Goal: Task Accomplishment & Management: Manage account settings

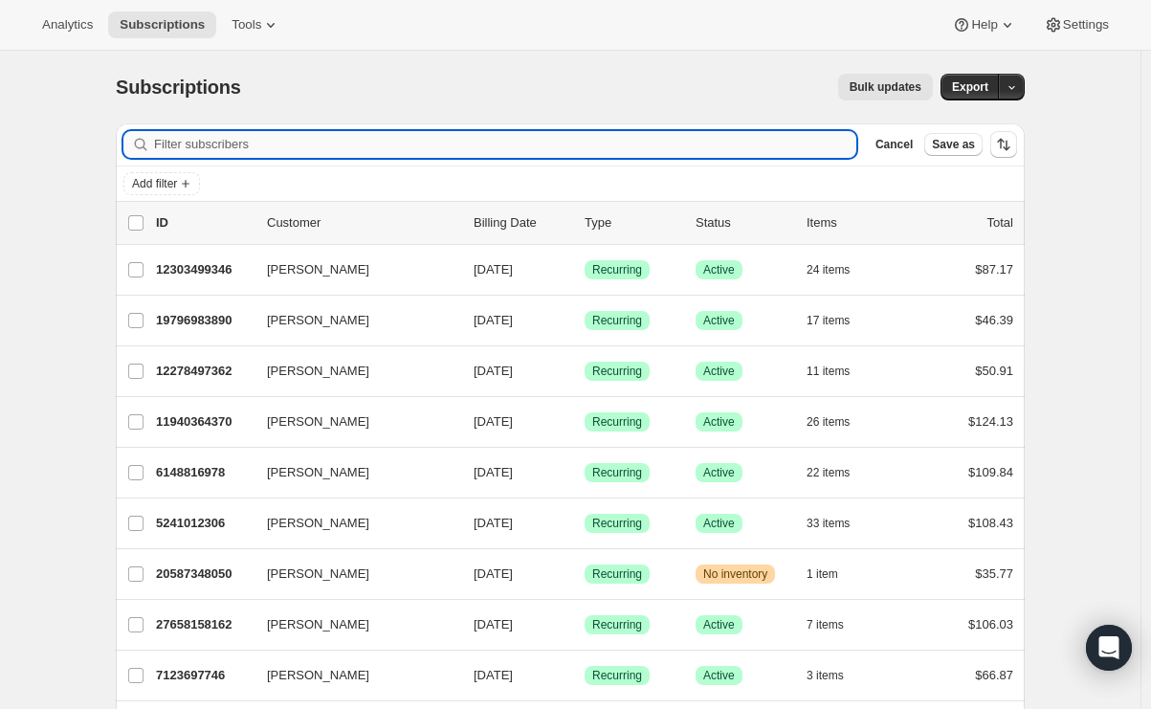
click at [305, 145] on input "Filter subscribers" at bounding box center [505, 144] width 702 height 27
paste input "[EMAIL_ADDRESS][DOMAIN_NAME]"
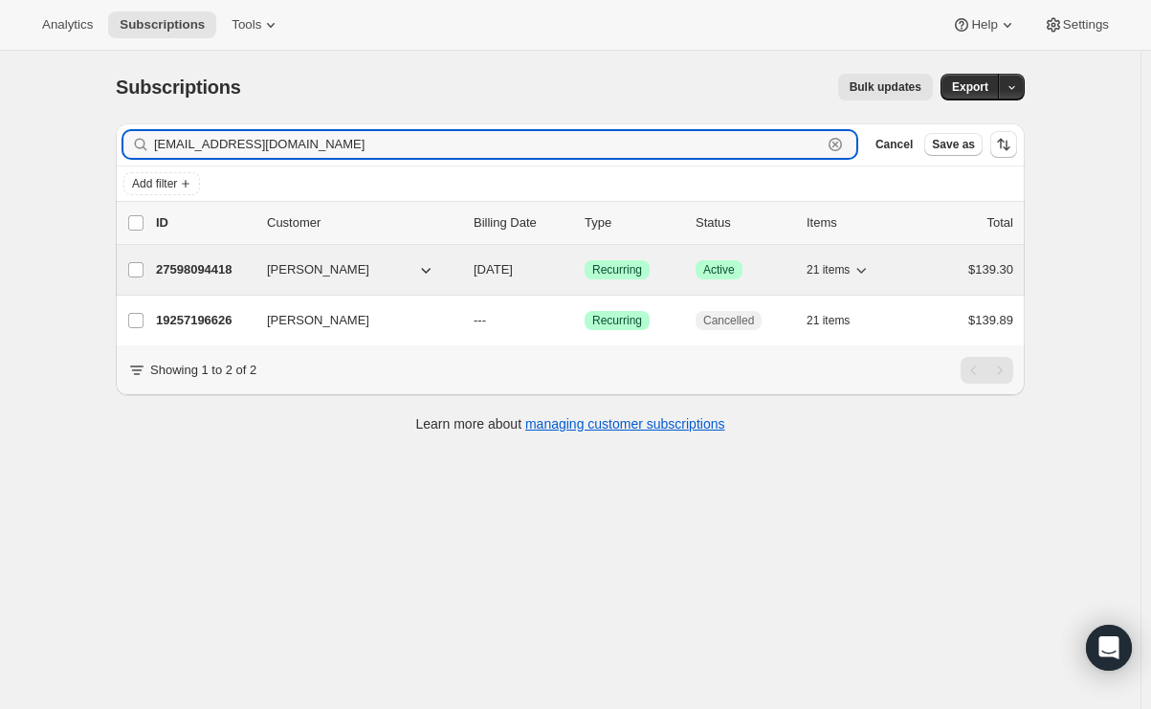
type input "[EMAIL_ADDRESS][DOMAIN_NAME]"
click at [196, 274] on p "27598094418" at bounding box center [204, 269] width 96 height 19
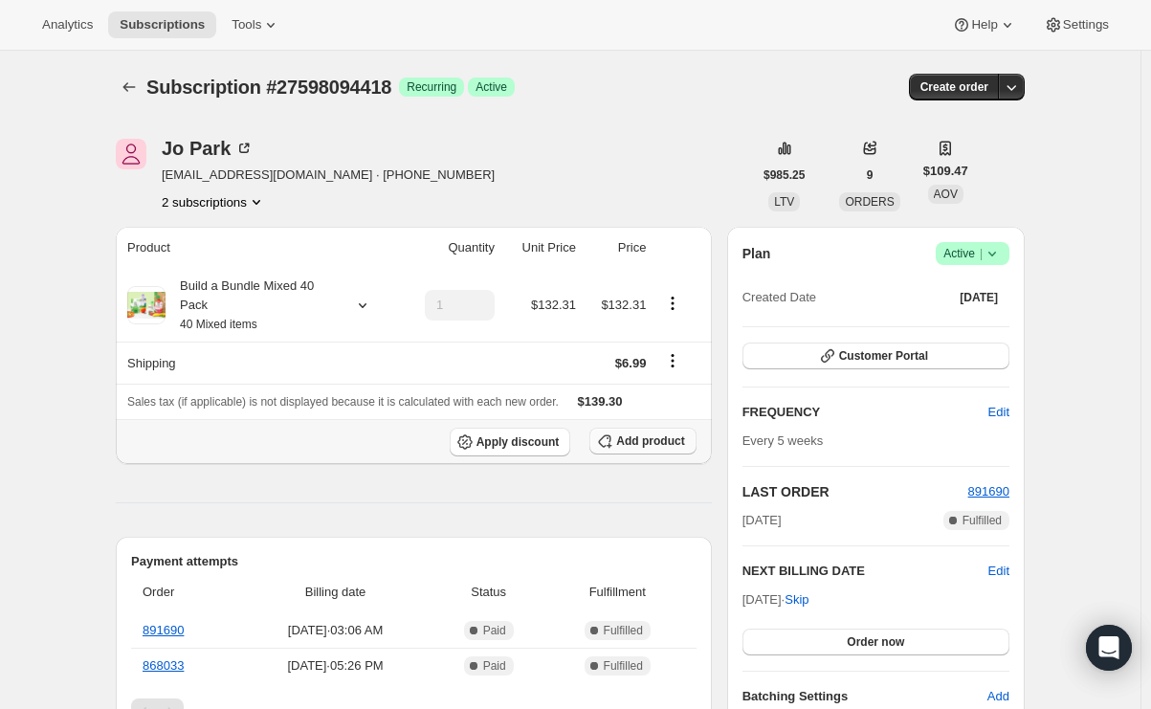
click at [669, 445] on span "Add product" at bounding box center [650, 440] width 68 height 15
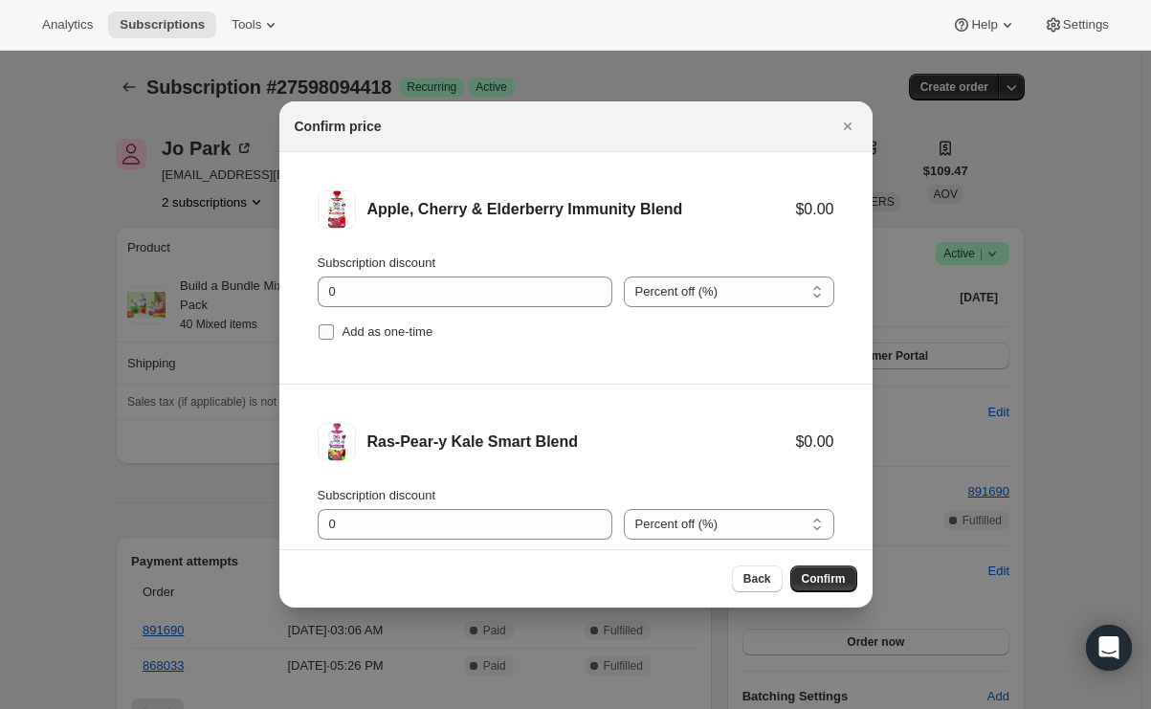
click at [322, 332] on input "Add as one-time" at bounding box center [326, 331] width 15 height 15
checkbox input "true"
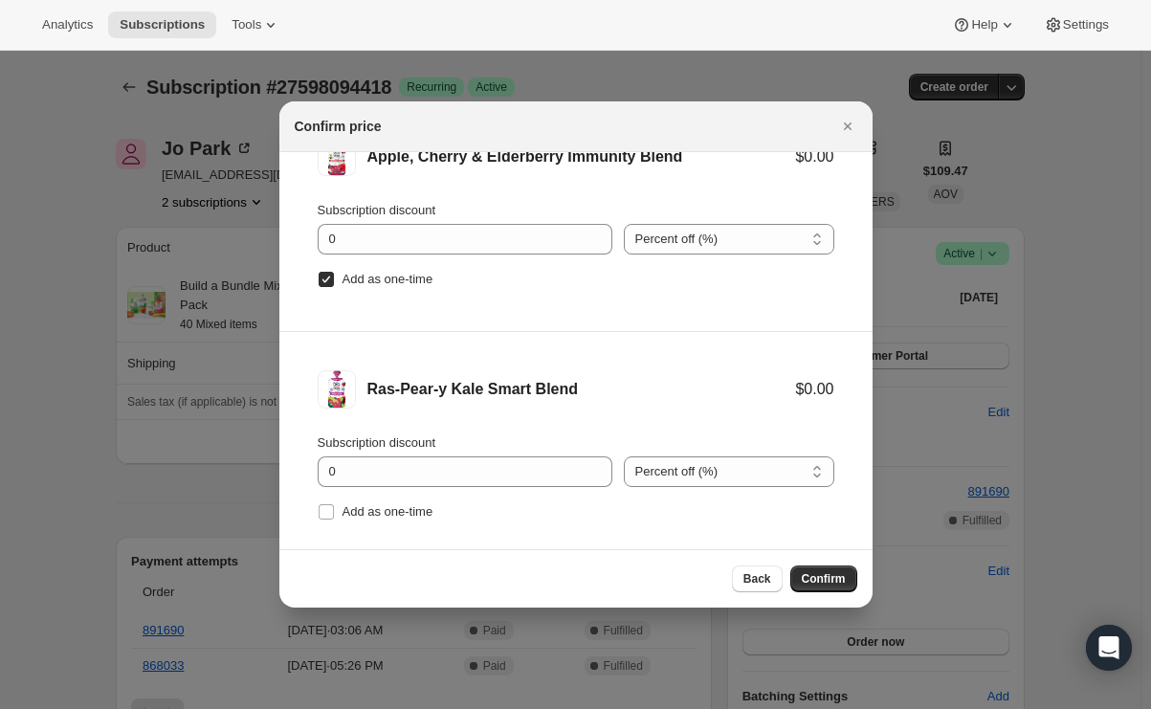
scroll to position [79, 0]
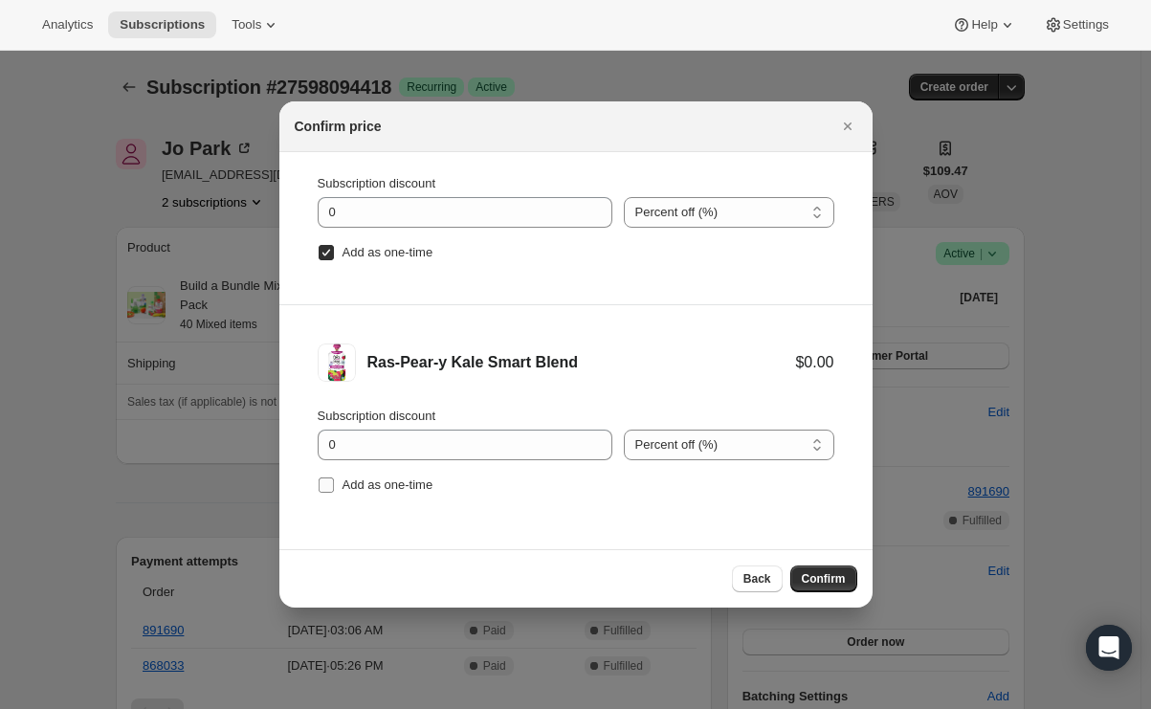
click at [327, 488] on input "Add as one-time" at bounding box center [326, 484] width 15 height 15
checkbox input "true"
click at [808, 579] on span "Confirm" at bounding box center [824, 578] width 44 height 15
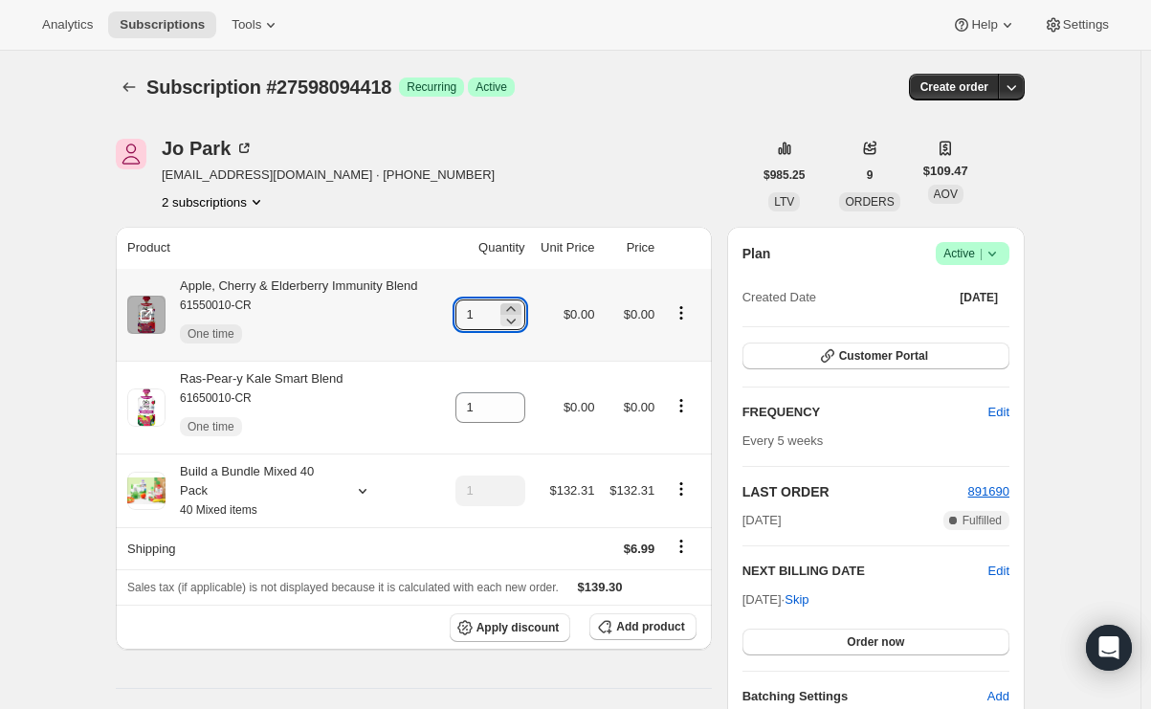
click at [518, 306] on icon at bounding box center [510, 308] width 19 height 19
type input "2"
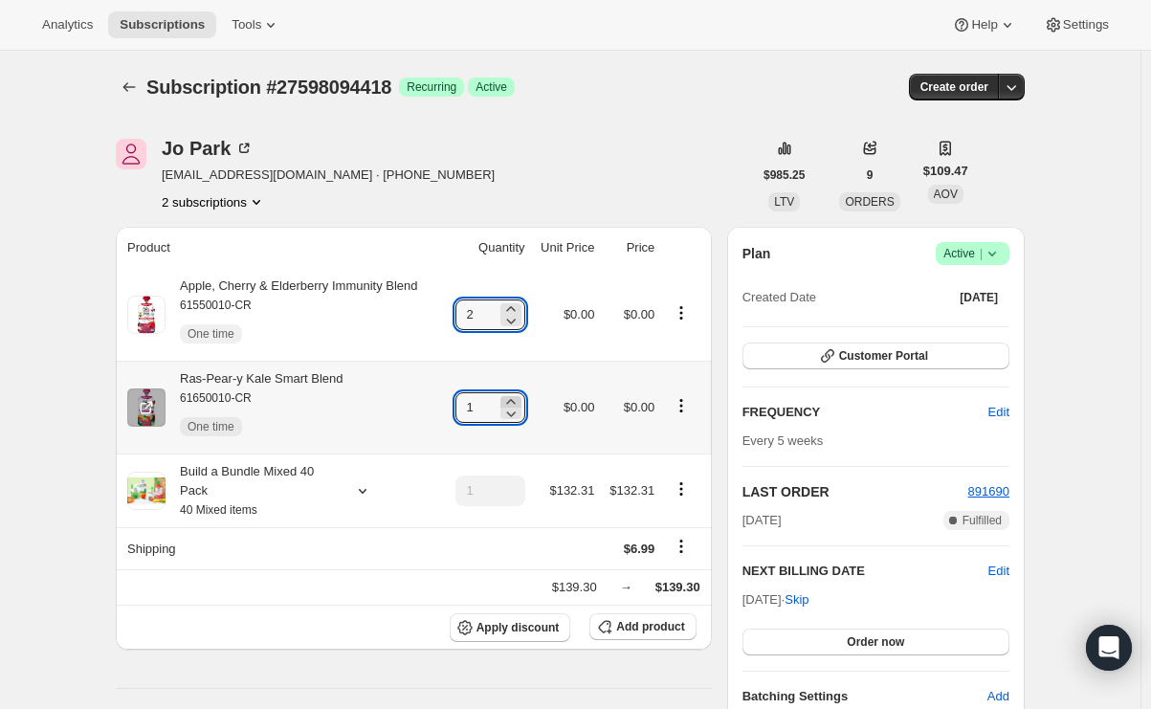
click at [520, 396] on icon at bounding box center [510, 401] width 19 height 19
type input "2"
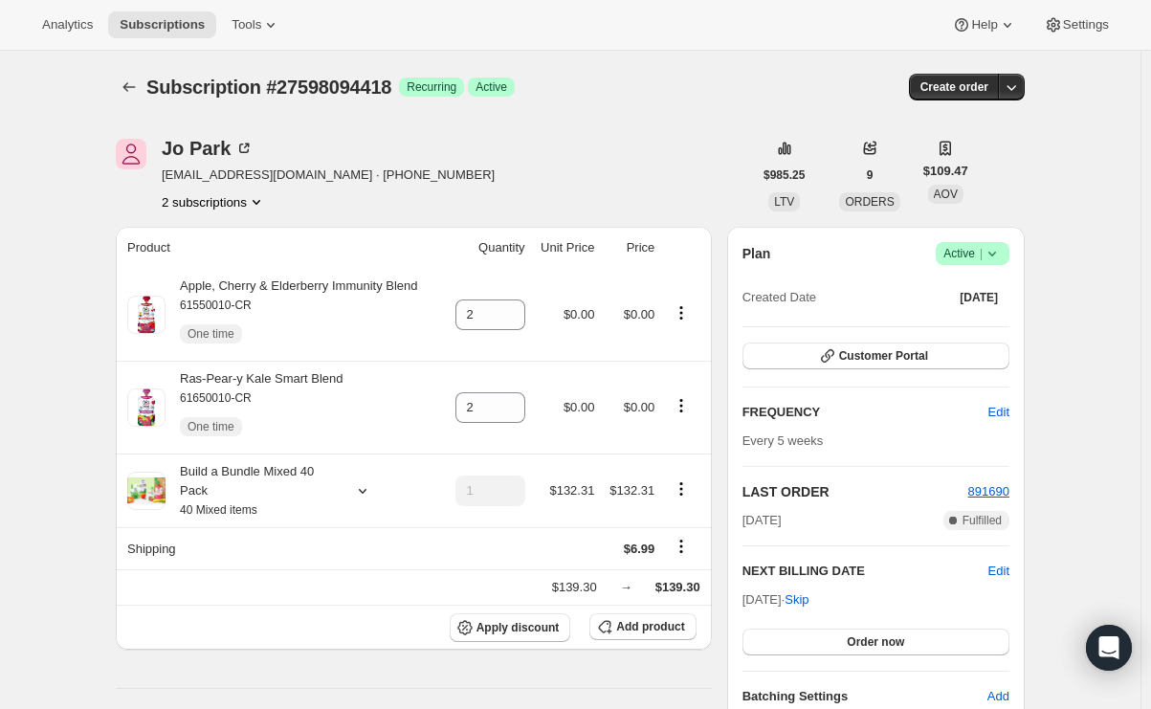
click at [637, 150] on div "[PERSON_NAME] [EMAIL_ADDRESS][DOMAIN_NAME] · [PHONE_NUMBER] 2 subscriptions" at bounding box center [434, 175] width 636 height 73
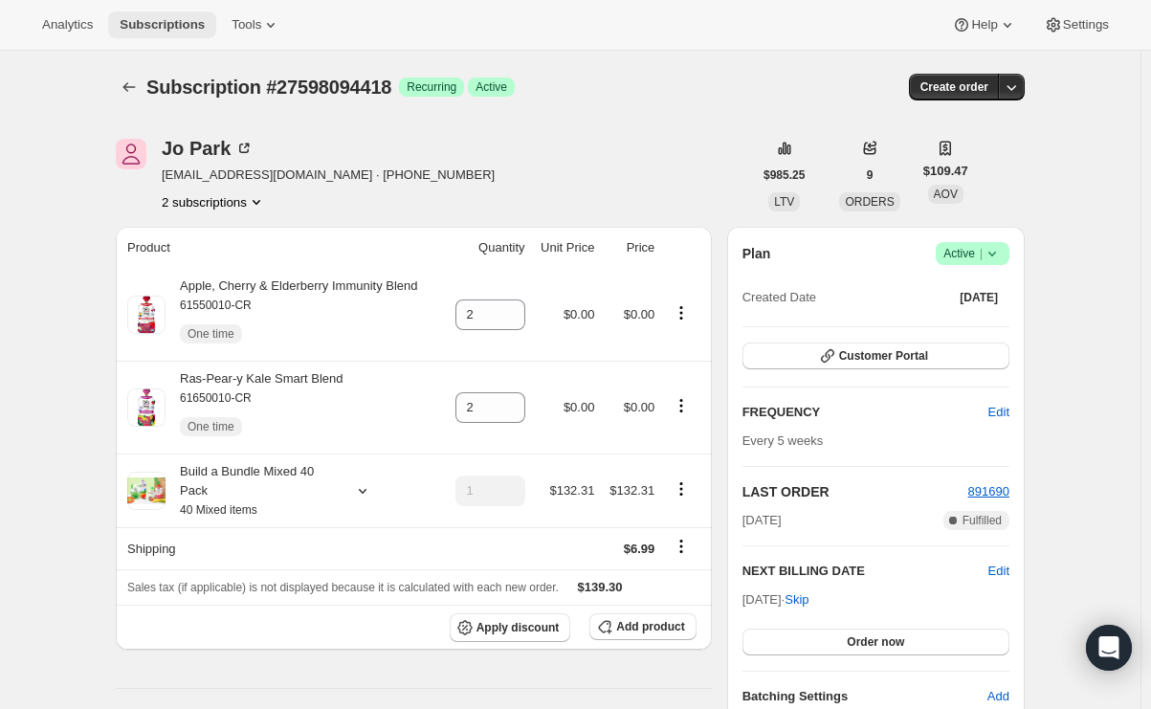
click at [140, 24] on span "Subscriptions" at bounding box center [162, 24] width 85 height 15
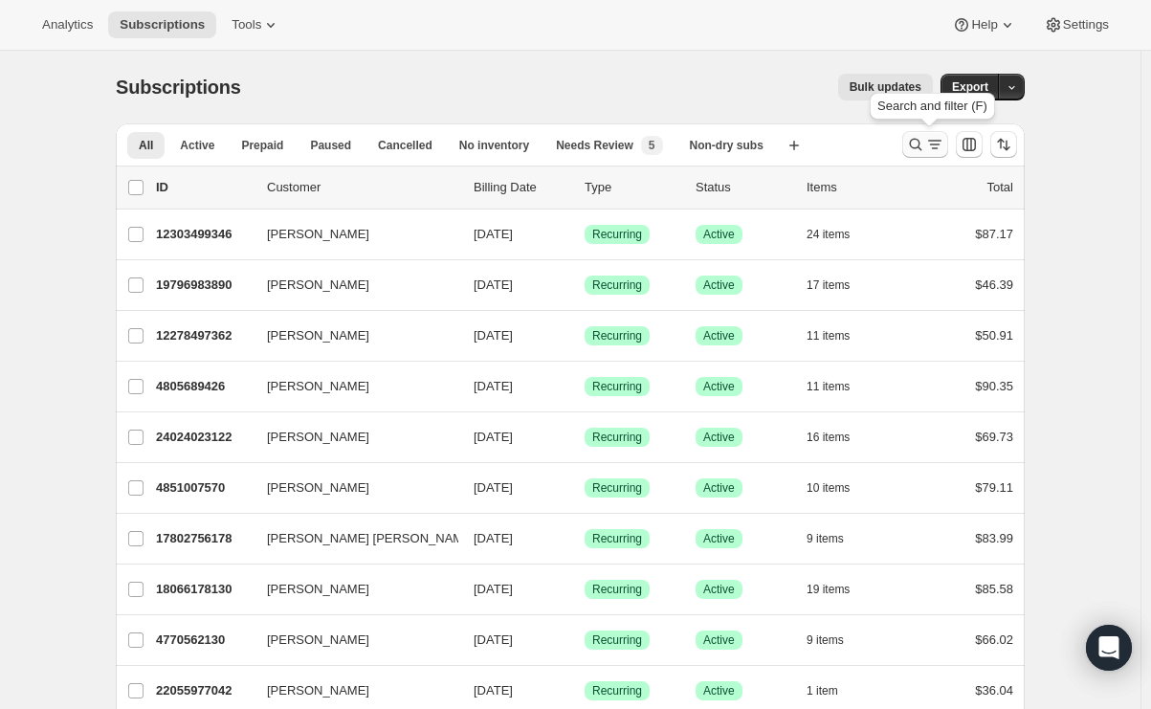
click at [925, 147] on icon "Search and filter results" at bounding box center [915, 144] width 19 height 19
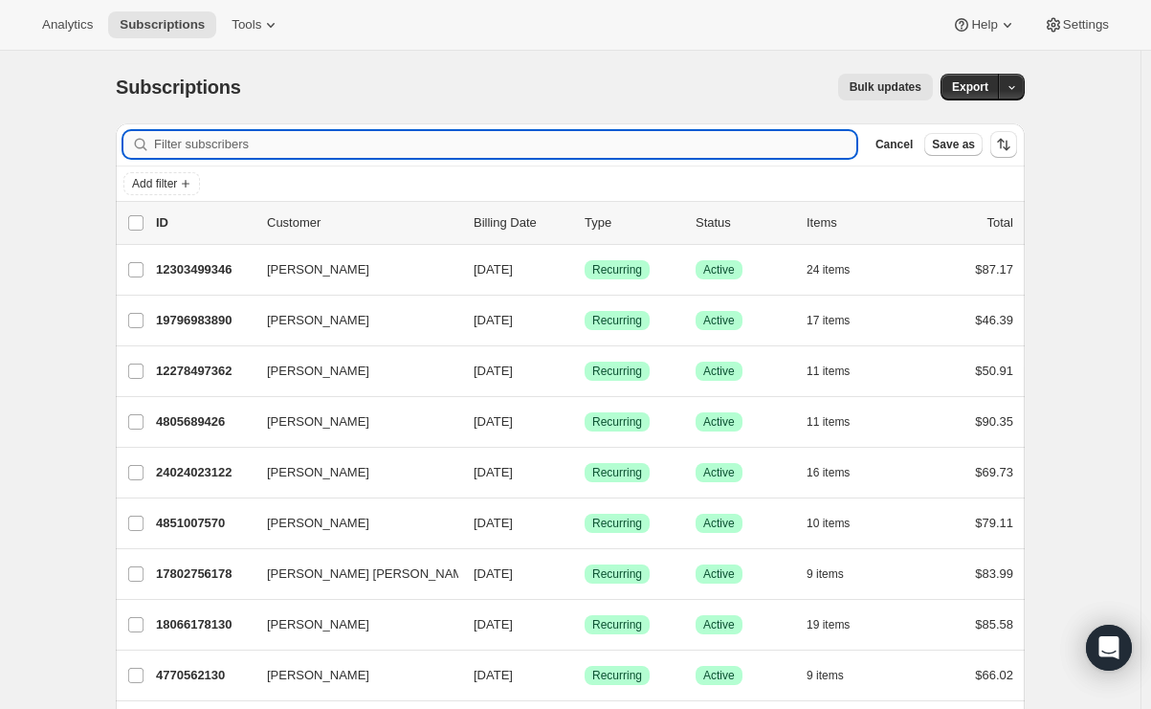
click at [403, 150] on input "Filter subscribers" at bounding box center [505, 144] width 702 height 27
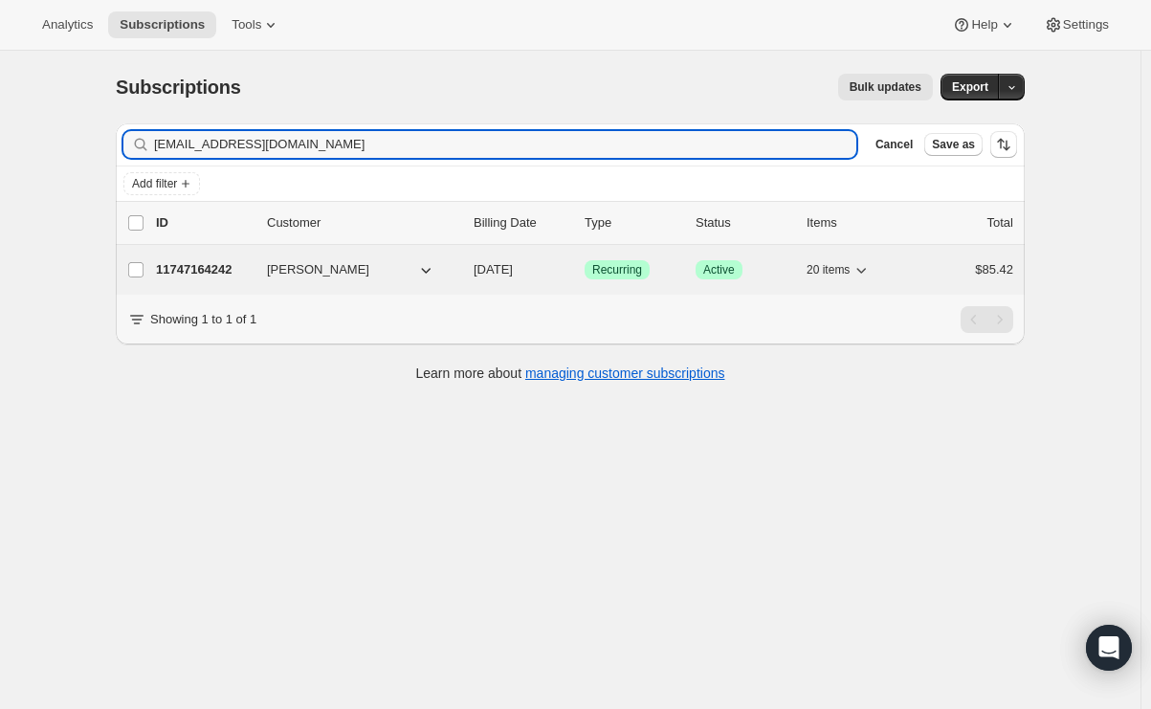
type input "[EMAIL_ADDRESS][DOMAIN_NAME]"
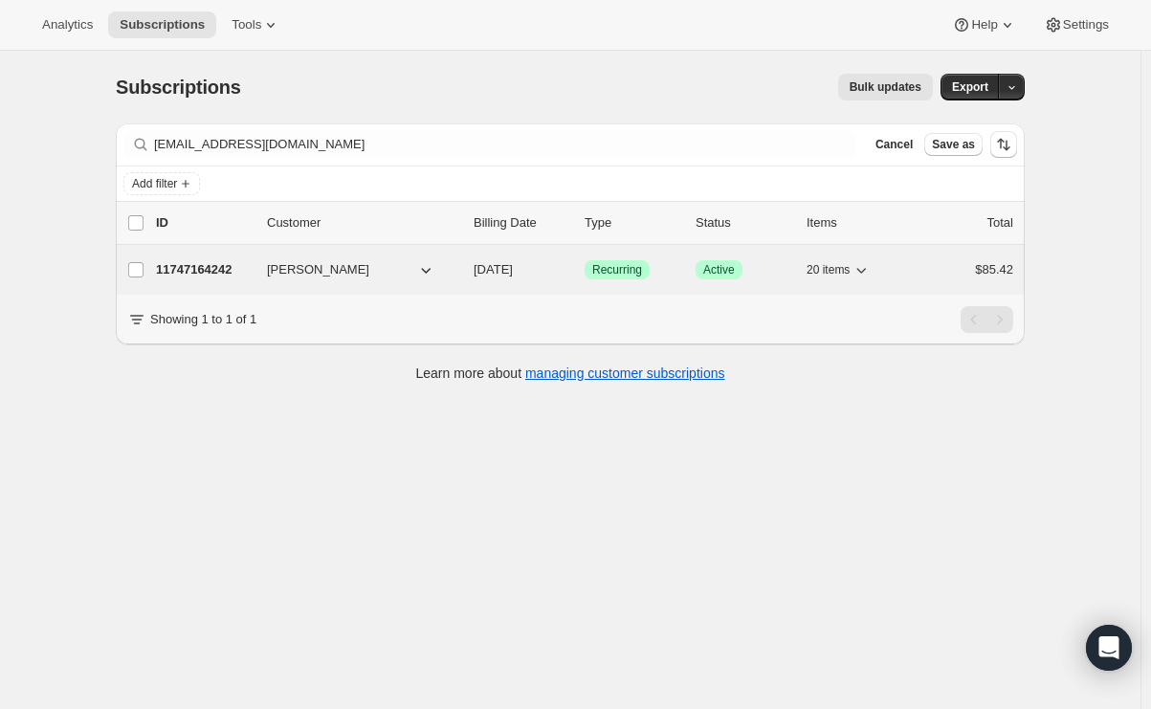
click at [222, 262] on p "11747164242" at bounding box center [204, 269] width 96 height 19
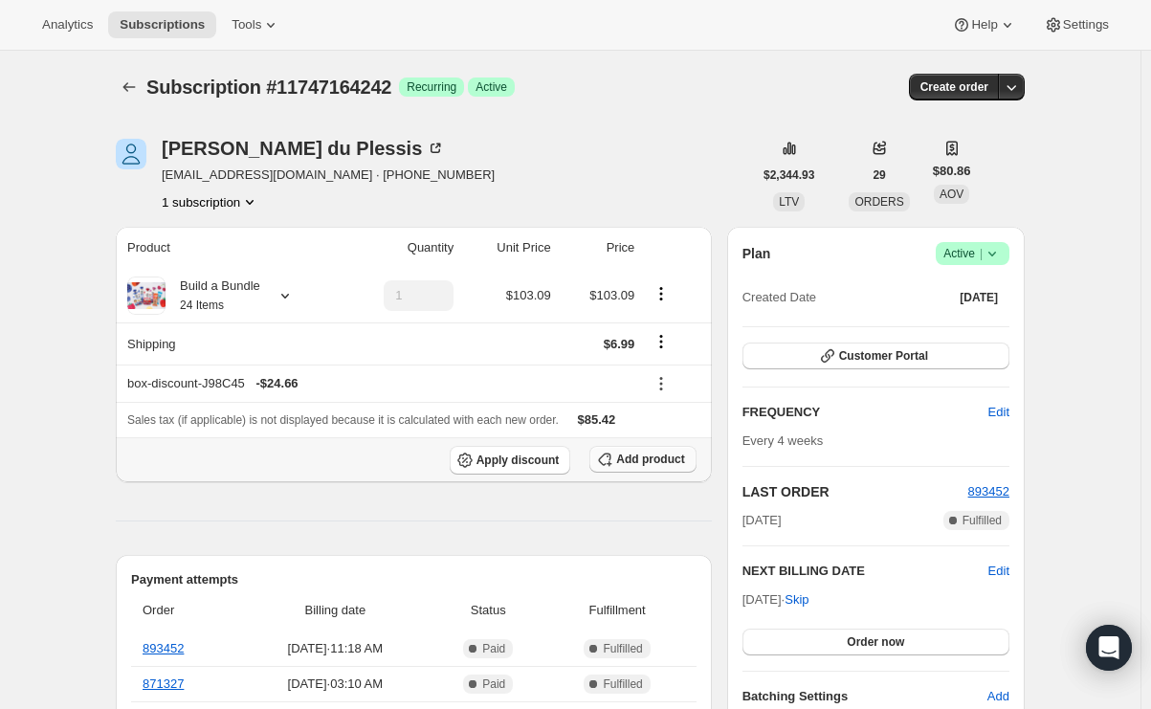
click at [678, 460] on span "Add product" at bounding box center [650, 459] width 68 height 15
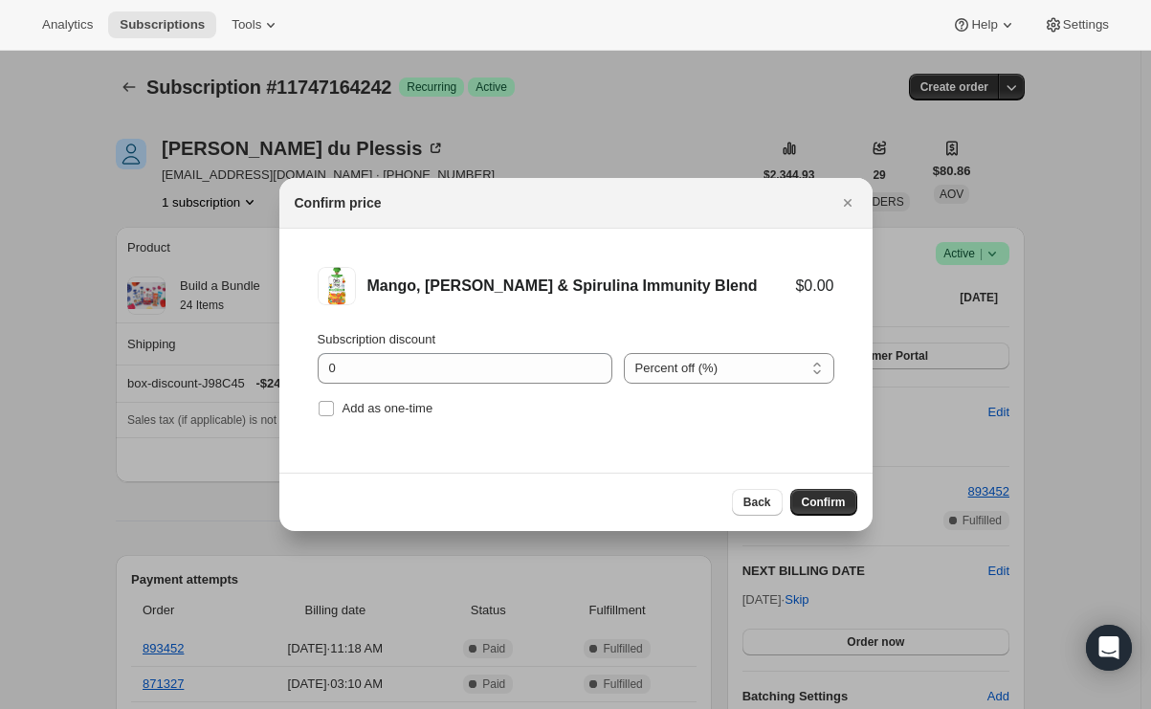
click at [322, 394] on div "Subscription discount 0 Percent off (%) Amount off ($) Percent off (%) Add as o…" at bounding box center [576, 376] width 517 height 92
click at [328, 409] on input "Add as one-time" at bounding box center [326, 408] width 15 height 15
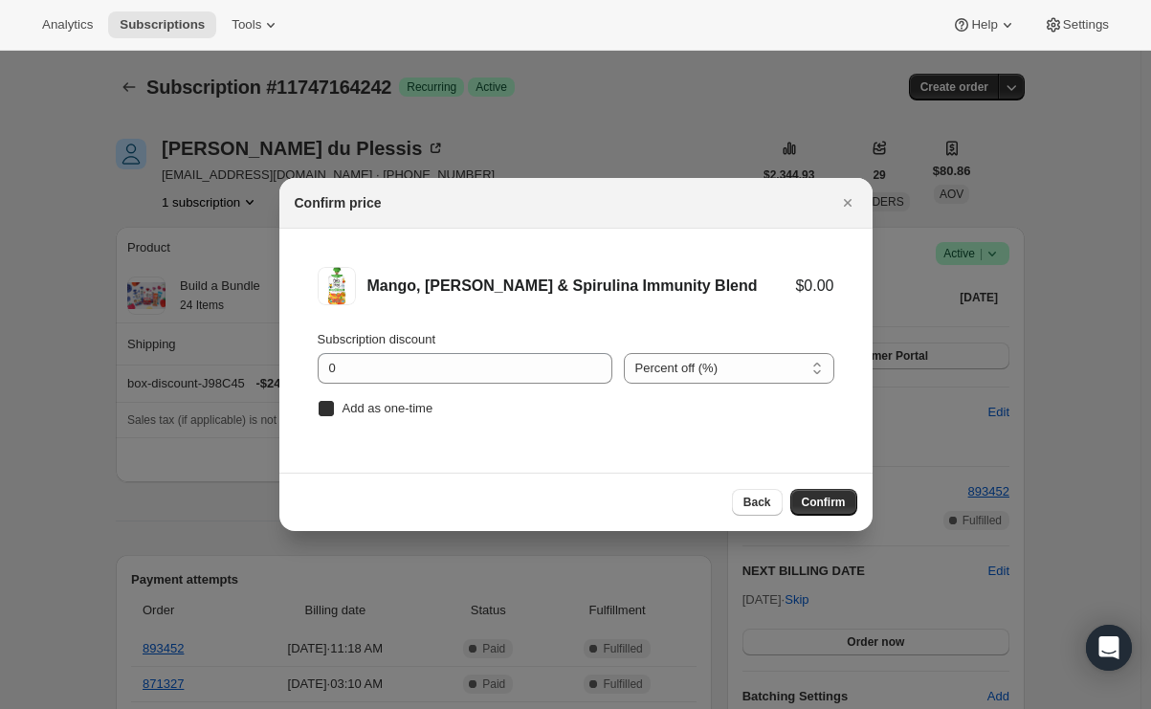
checkbox input "true"
click at [826, 497] on span "Confirm" at bounding box center [824, 502] width 44 height 15
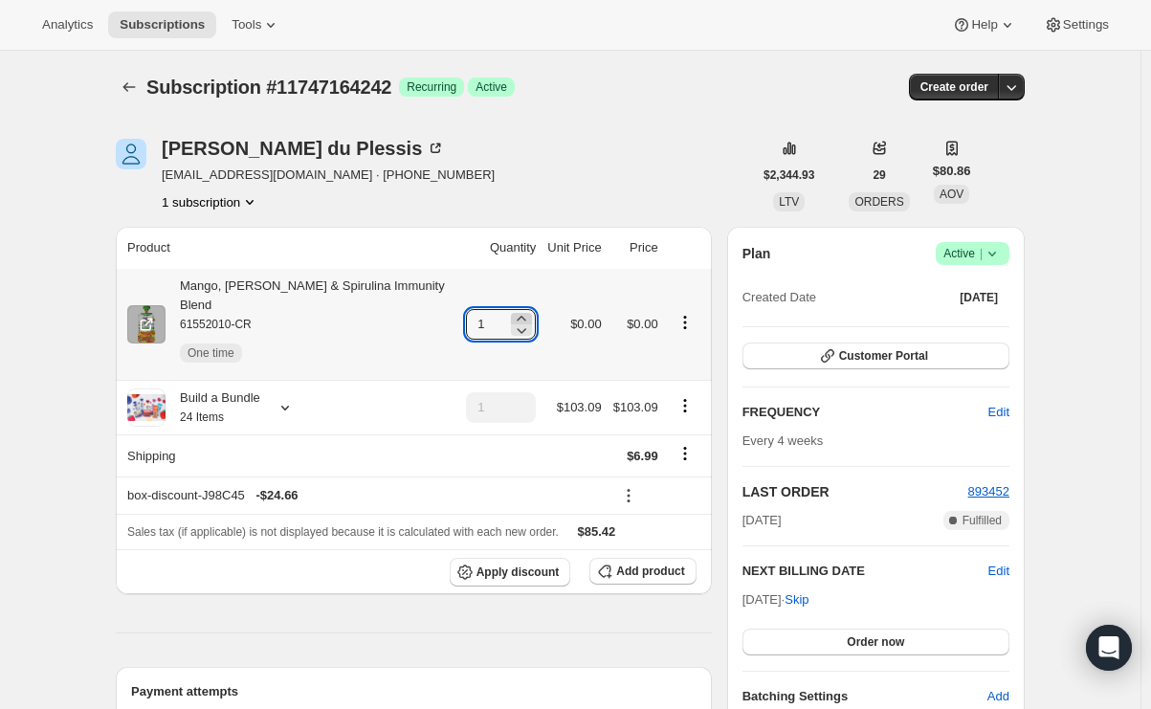
click at [520, 316] on icon at bounding box center [522, 318] width 9 height 5
type input "3"
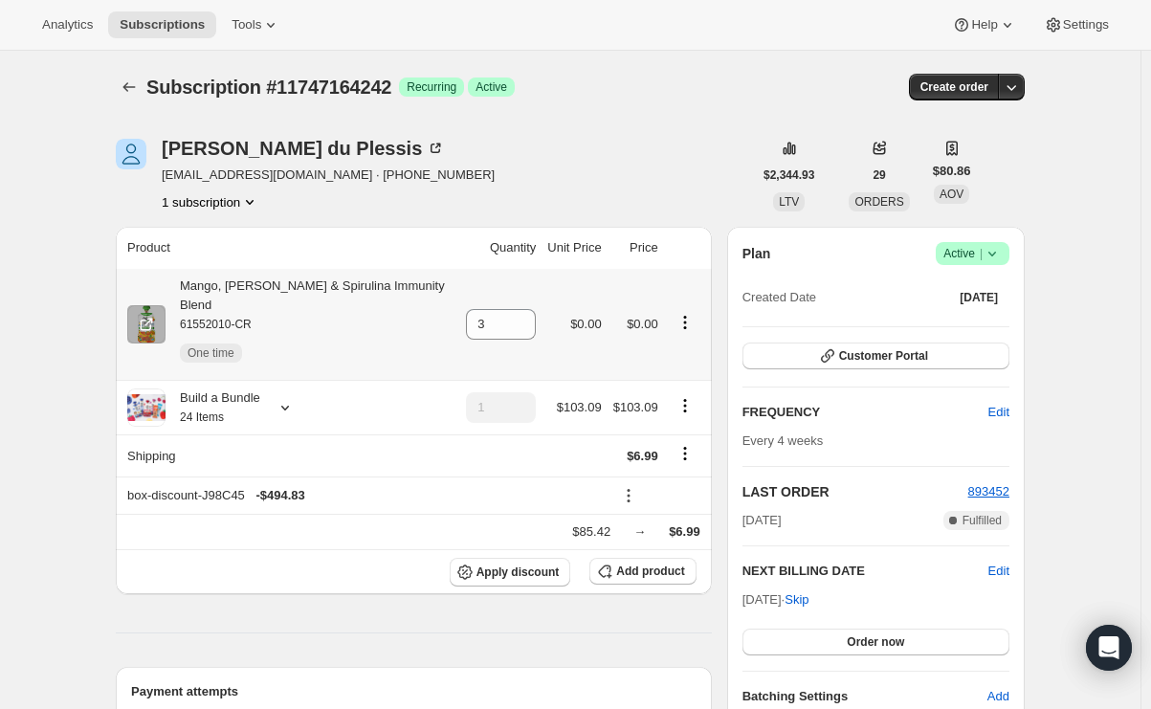
click at [379, 285] on div "Mango, [PERSON_NAME] & Spirulina Immunity Blend 61552010-CR One time" at bounding box center [310, 324] width 289 height 96
drag, startPoint x: 379, startPoint y: 285, endPoint x: 340, endPoint y: 281, distance: 39.4
click at [340, 281] on div "Mango, [PERSON_NAME] & Spirulina Immunity Blend 61552010-CR One time" at bounding box center [310, 324] width 289 height 96
click at [340, 280] on div "Mango, [PERSON_NAME] & Spirulina Immunity Blend 61552010-CR One time" at bounding box center [310, 324] width 289 height 96
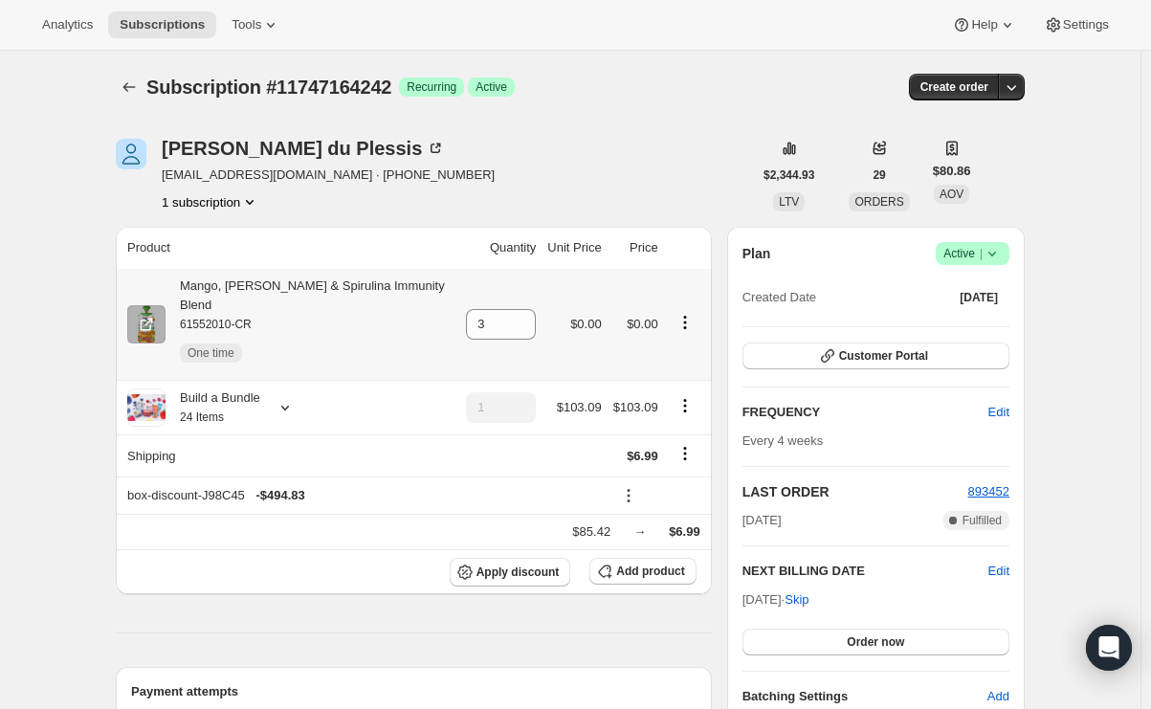
click at [316, 285] on div "Mango, [PERSON_NAME] & Spirulina Immunity Blend 61552010-CR One time" at bounding box center [310, 324] width 289 height 96
drag, startPoint x: 316, startPoint y: 285, endPoint x: 722, endPoint y: 45, distance: 472.2
click at [716, 85] on div "Subscription #11747164242 Success Recurring Success Active Create order" at bounding box center [570, 87] width 909 height 27
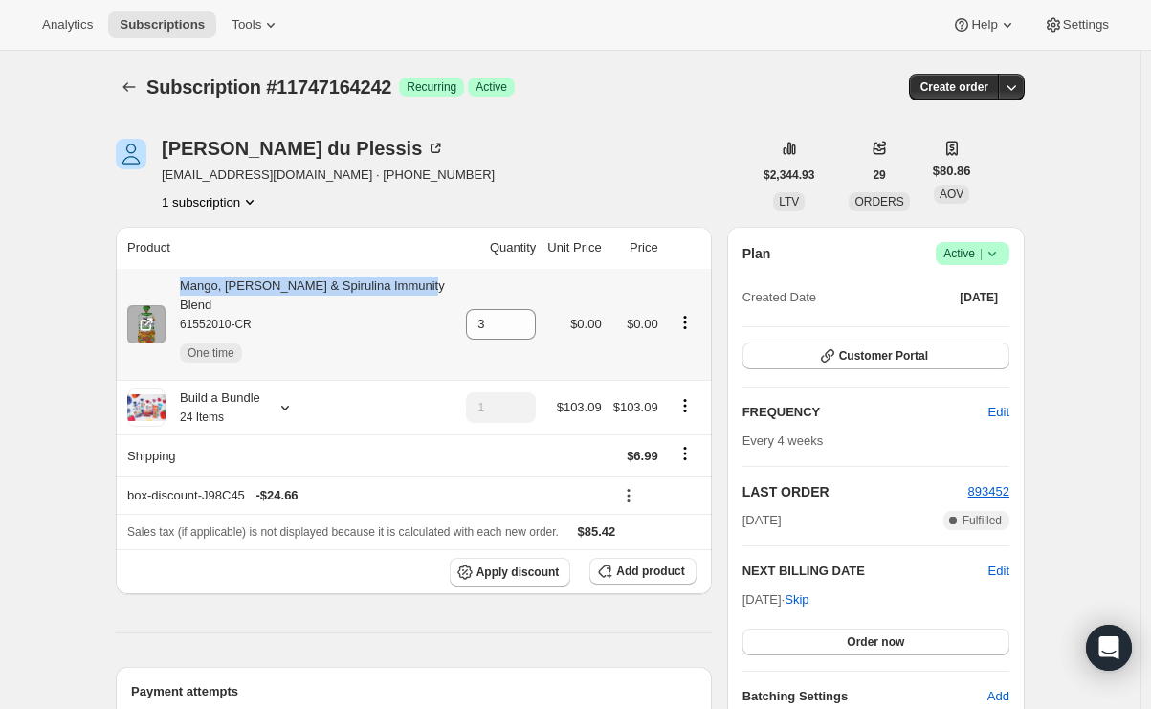
drag, startPoint x: 440, startPoint y: 288, endPoint x: 187, endPoint y: 284, distance: 253.5
click at [187, 284] on div "Mango, [PERSON_NAME] & Spirulina Immunity Blend 61552010-CR One time" at bounding box center [290, 324] width 327 height 96
copy div "Mango, [PERSON_NAME] & Spirulina Immunity Blend"
click at [168, 26] on span "Subscriptions" at bounding box center [162, 24] width 85 height 15
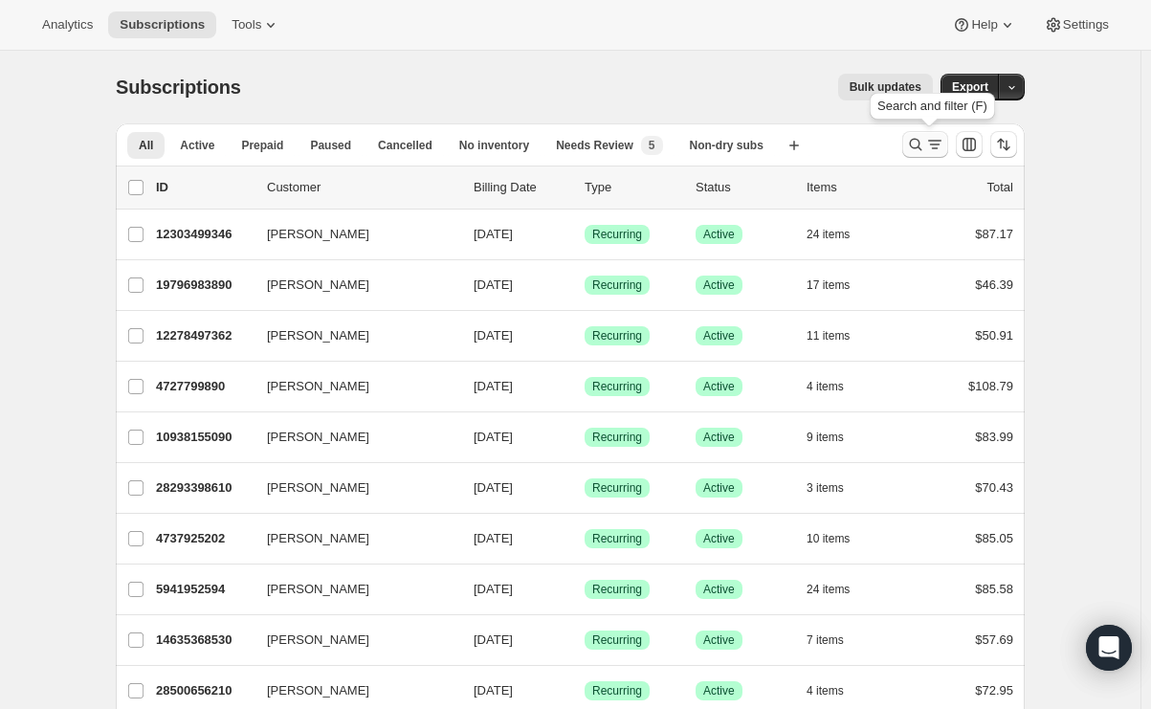
click at [921, 137] on icon "Search and filter results" at bounding box center [915, 144] width 19 height 19
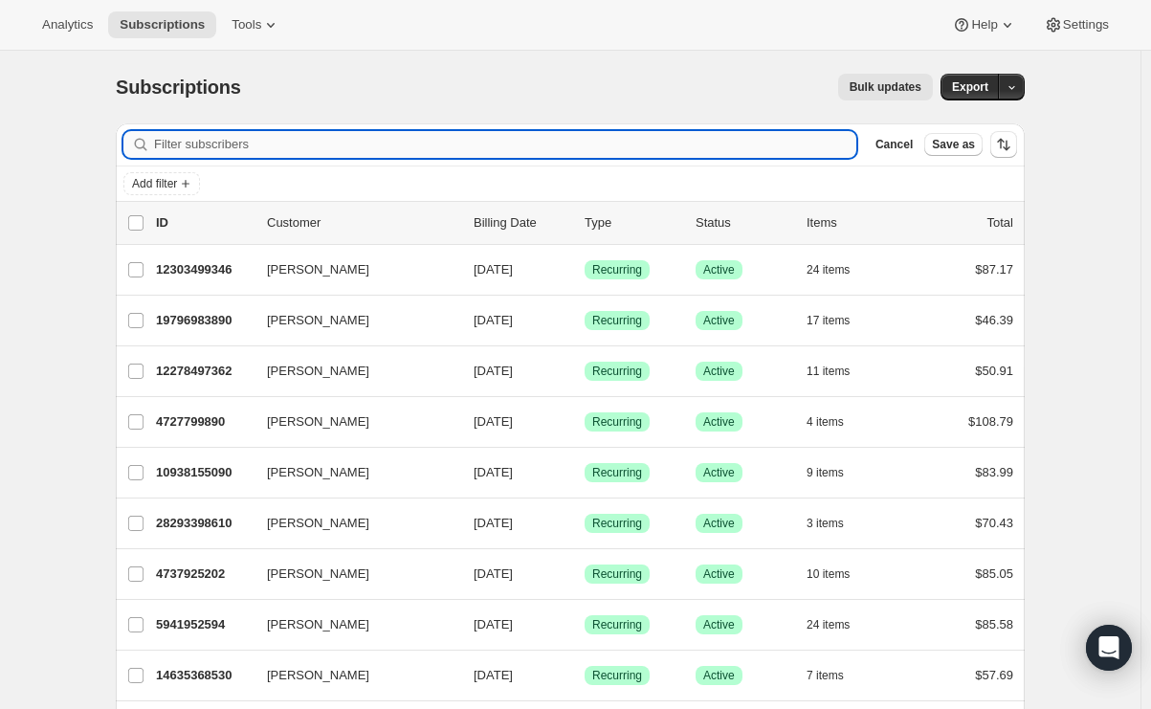
click at [301, 141] on input "Filter subscribers" at bounding box center [505, 144] width 702 height 27
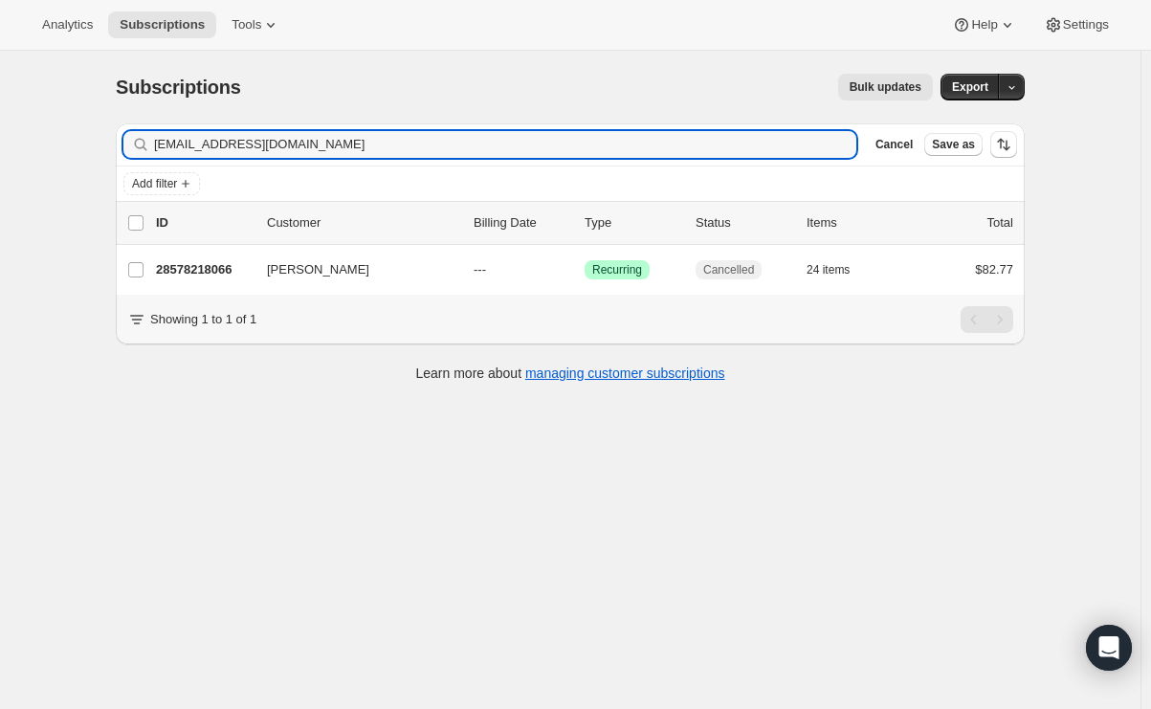
type input "[EMAIL_ADDRESS][DOMAIN_NAME]"
drag, startPoint x: 351, startPoint y: 137, endPoint x: 34, endPoint y: 126, distance: 316.8
click at [34, 126] on div "Subscriptions. This page is ready Subscriptions Bulk updates More actions Bulk …" at bounding box center [570, 405] width 1140 height 709
